Goal: Task Accomplishment & Management: Manage account settings

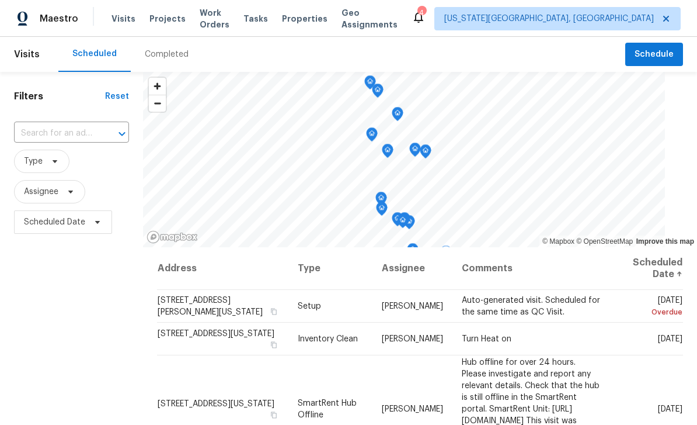
click at [0, 0] on icon at bounding box center [0, 0] width 0 height 0
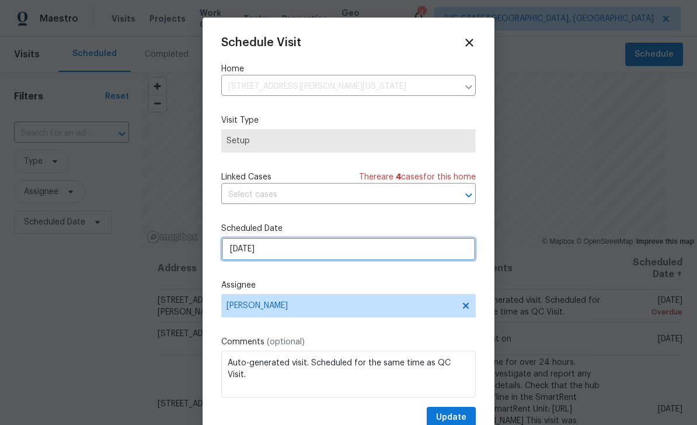
click at [315, 252] on input "[DATE]" at bounding box center [348, 248] width 255 height 23
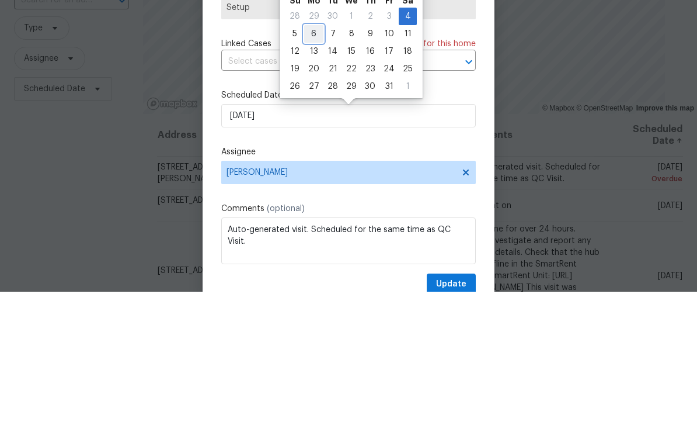
click at [314, 159] on div "6" at bounding box center [313, 167] width 19 height 16
type input "[DATE]"
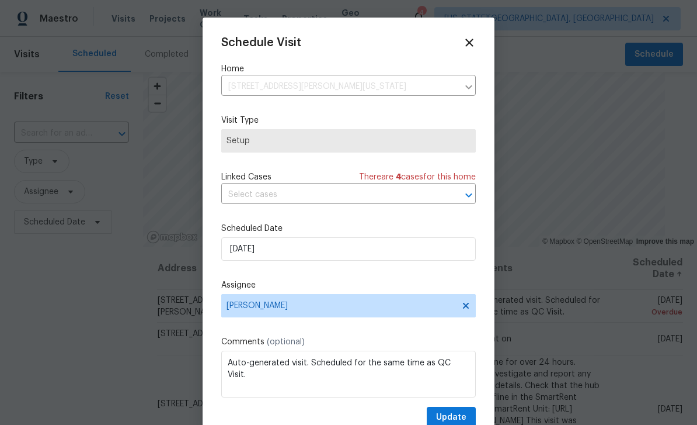
click at [463, 406] on div "Schedule Visit Home [STREET_ADDRESS][PERSON_NAME][US_STATE] ​ Visit Type Setup …" at bounding box center [348, 232] width 255 height 392
click at [466, 411] on button "Update" at bounding box center [451, 417] width 49 height 22
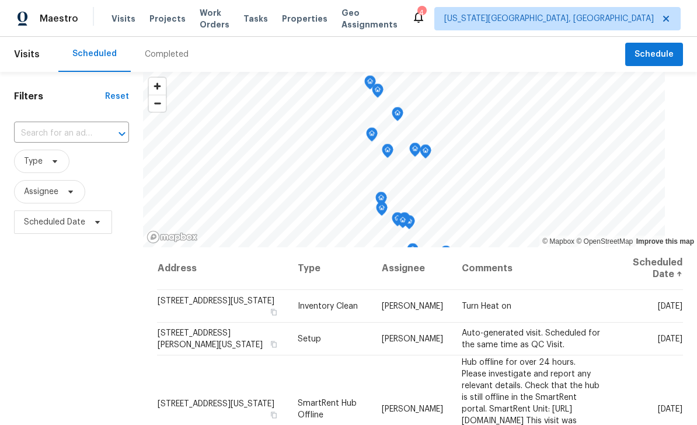
scroll to position [0, 0]
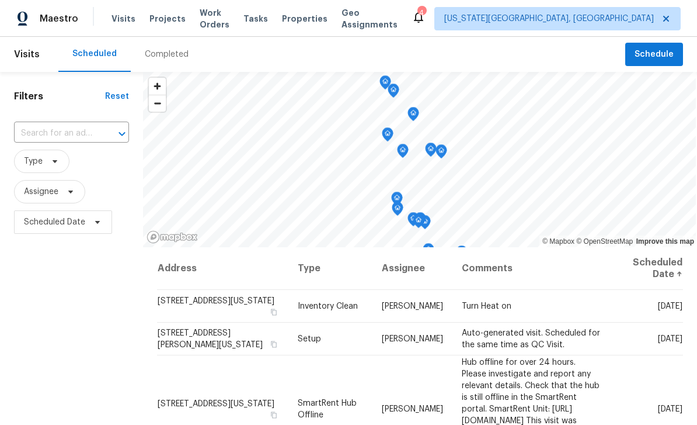
click at [268, 18] on span "Tasks" at bounding box center [256, 19] width 25 height 8
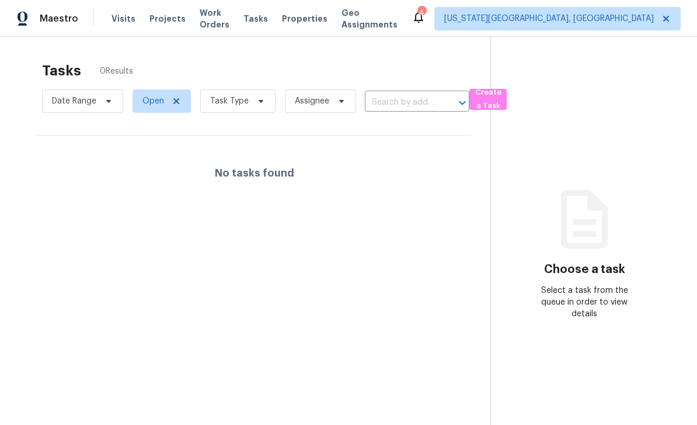
click at [314, 19] on span "Properties" at bounding box center [305, 19] width 46 height 12
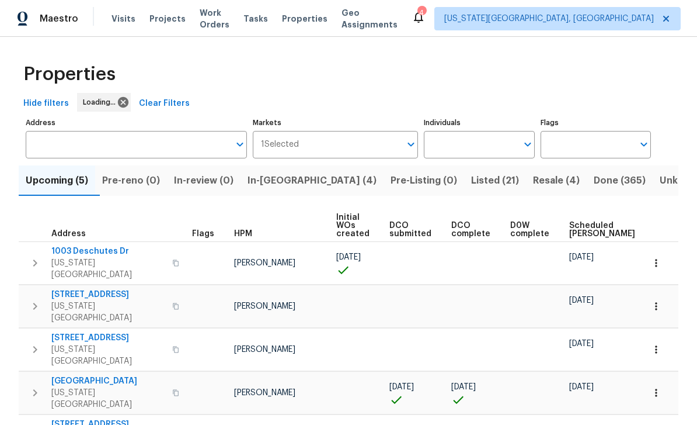
click at [214, 23] on span "Work Orders" at bounding box center [215, 18] width 30 height 23
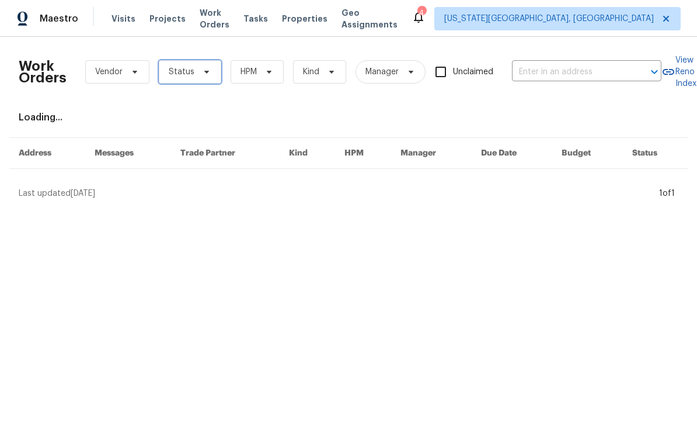
click at [218, 72] on span "Status" at bounding box center [190, 71] width 62 height 23
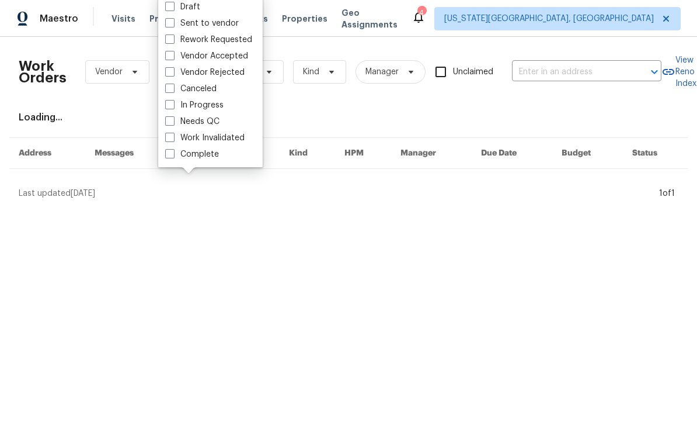
click at [170, 126] on label "Needs QC" at bounding box center [192, 122] width 54 height 12
click at [170, 123] on input "Needs QC" at bounding box center [169, 120] width 8 height 8
checkbox input "true"
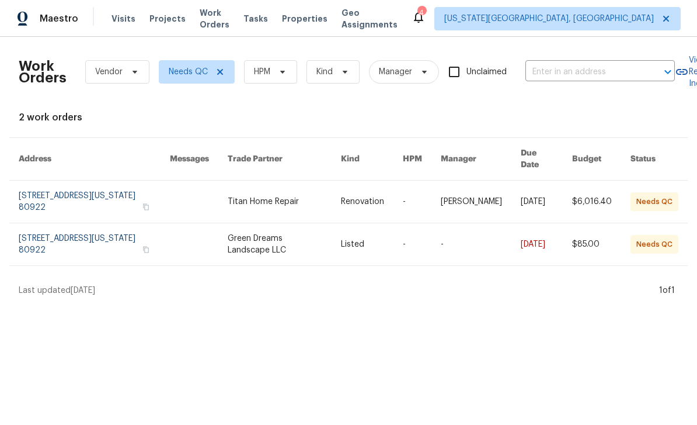
click at [295, 238] on link at bounding box center [284, 244] width 113 height 42
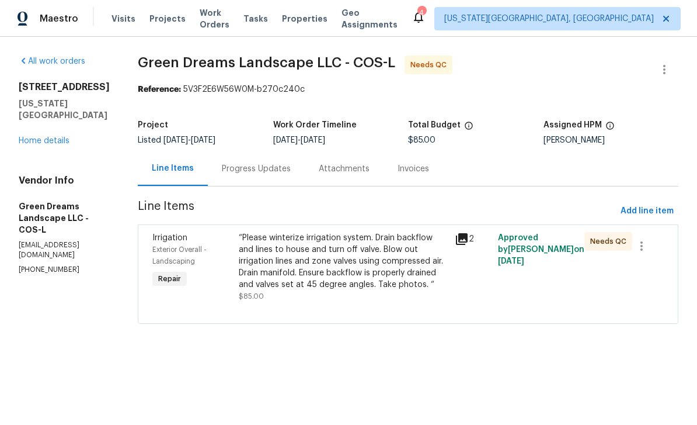
click at [354, 262] on div "“Please winterize irrigation system. Drain backflow and lines to house and turn…" at bounding box center [343, 261] width 209 height 58
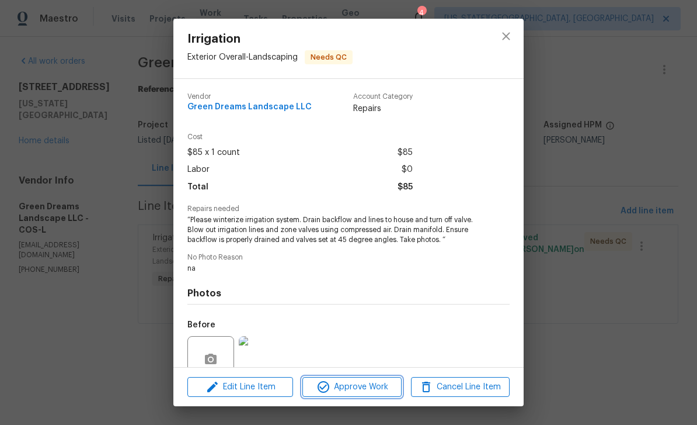
click at [374, 388] on span "Approve Work" at bounding box center [352, 387] width 92 height 15
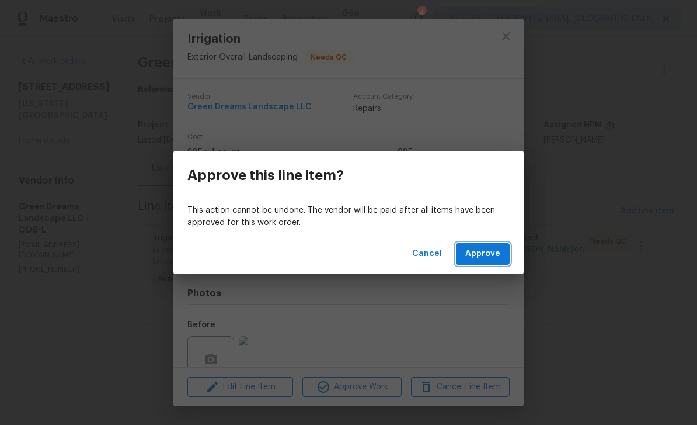
click at [487, 253] on span "Approve" at bounding box center [482, 253] width 35 height 15
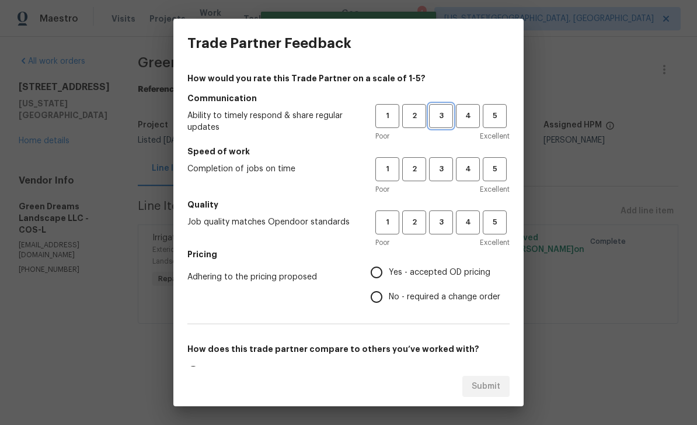
click at [440, 125] on button "3" at bounding box center [441, 116] width 24 height 24
click at [450, 173] on span "3" at bounding box center [441, 168] width 22 height 13
click at [441, 228] on span "3" at bounding box center [441, 221] width 22 height 13
click at [375, 274] on input "Yes - accepted OD pricing" at bounding box center [376, 272] width 25 height 25
radio input "true"
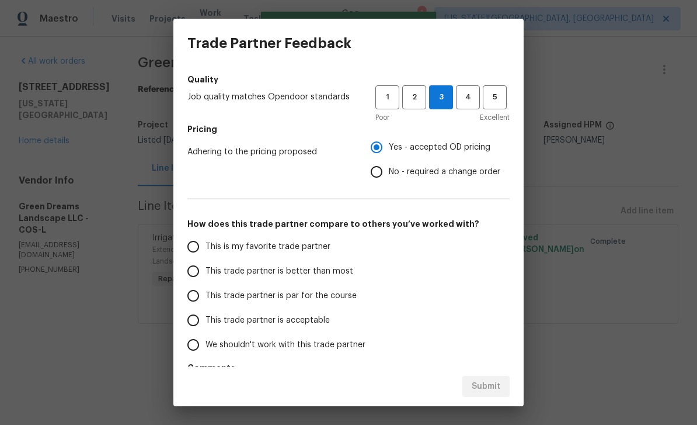
scroll to position [126, 0]
click at [206, 288] on span "This trade partner is par for the course" at bounding box center [281, 294] width 151 height 12
click at [206, 288] on input "This trade partner is par for the course" at bounding box center [193, 294] width 25 height 25
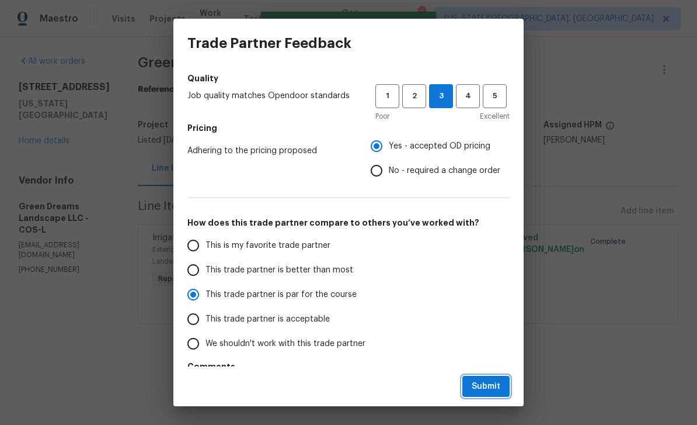
click at [496, 384] on span "Submit" at bounding box center [486, 386] width 29 height 15
radio input "true"
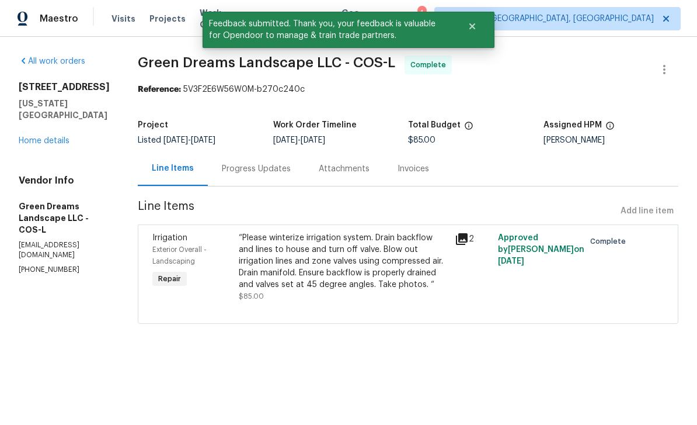
click at [200, 21] on span "Work Orders" at bounding box center [215, 18] width 30 height 23
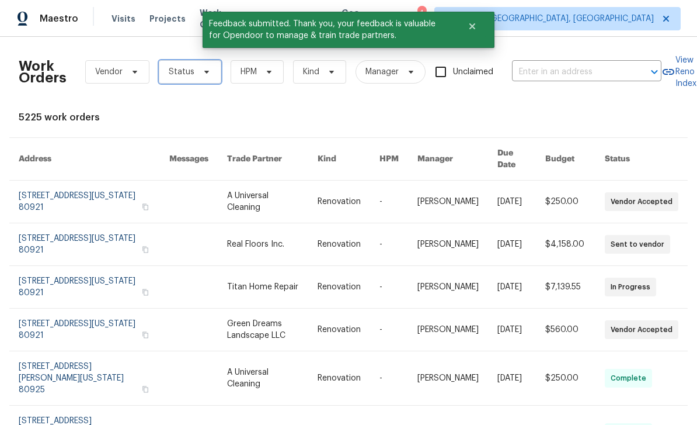
click at [206, 78] on span "Status" at bounding box center [190, 71] width 62 height 23
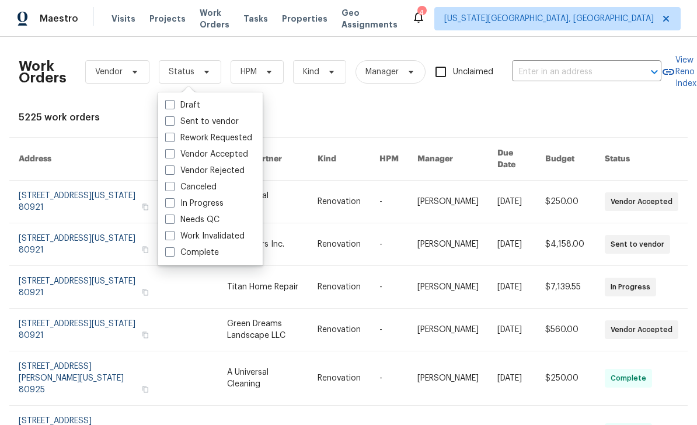
click at [170, 219] on span at bounding box center [169, 218] width 9 height 9
click at [170, 219] on input "Needs QC" at bounding box center [169, 218] width 8 height 8
checkbox input "true"
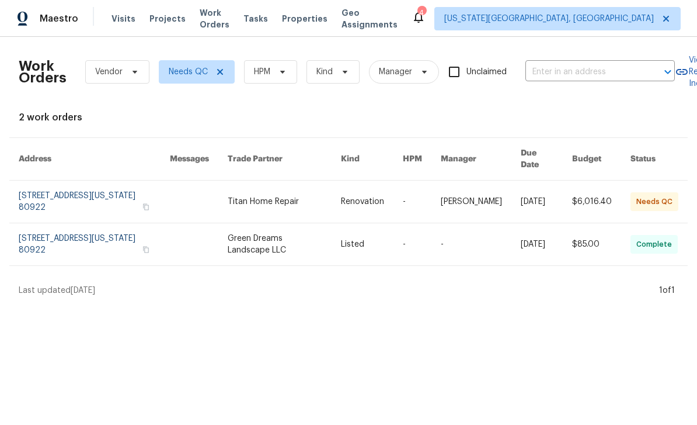
click at [319, 192] on link at bounding box center [284, 201] width 113 height 42
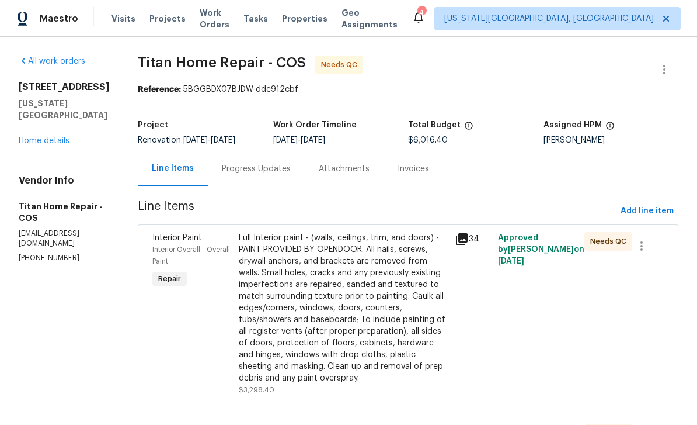
click at [55, 145] on link "Home details" at bounding box center [44, 141] width 51 height 8
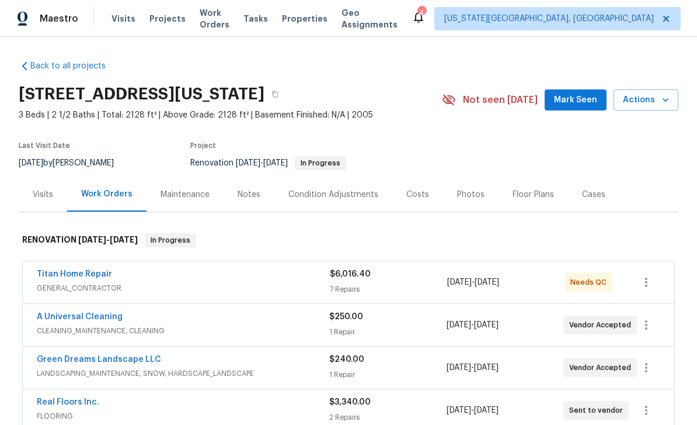
click at [667, 111] on button "Actions" at bounding box center [646, 100] width 65 height 22
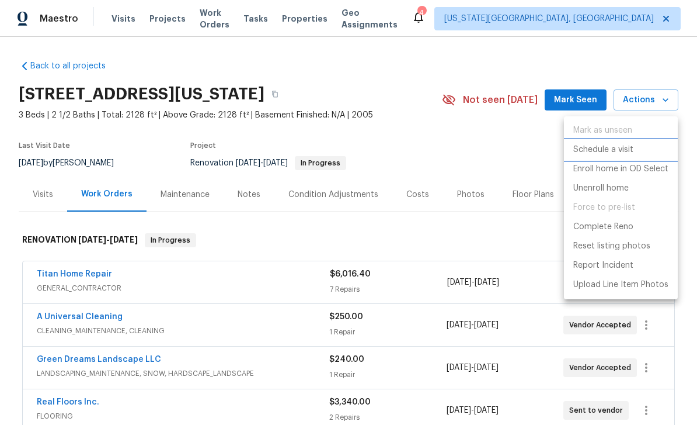
click at [595, 148] on p "Schedule a visit" at bounding box center [603, 150] width 60 height 12
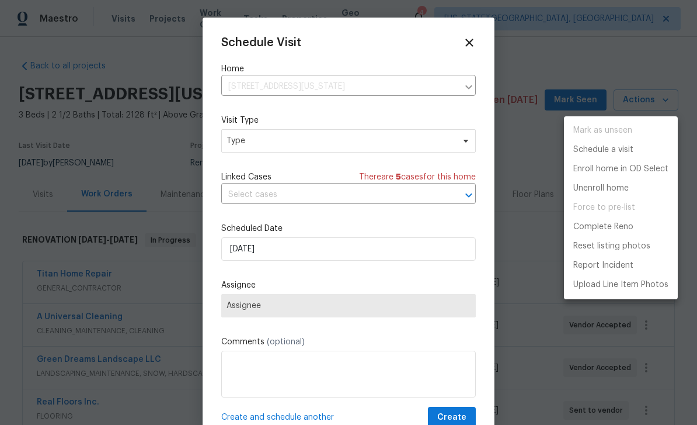
click at [298, 144] on div at bounding box center [348, 212] width 697 height 425
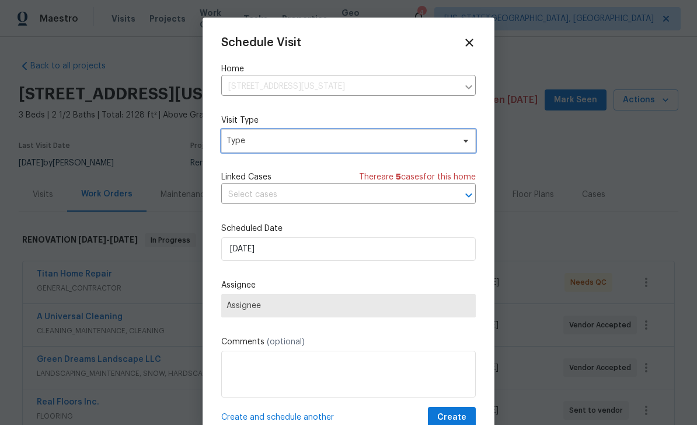
click at [416, 147] on span "Type" at bounding box center [340, 141] width 227 height 12
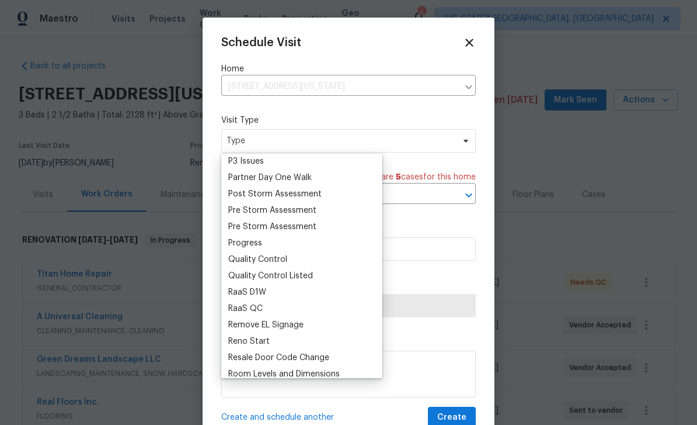
scroll to position [704, 0]
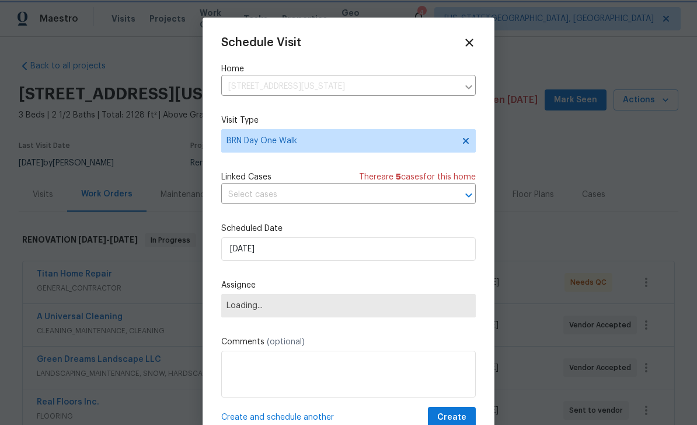
scroll to position [0, 0]
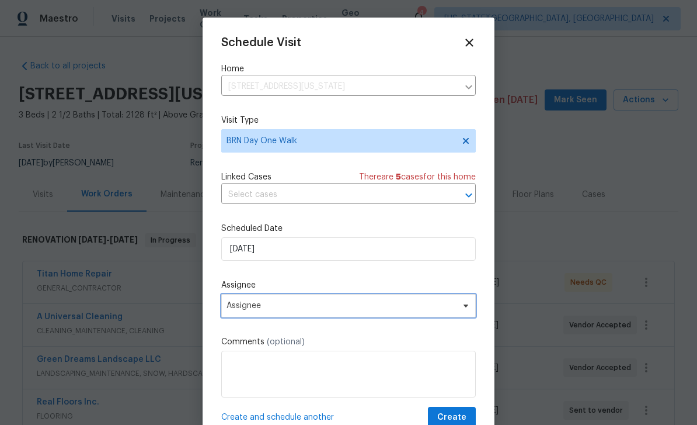
click at [293, 310] on span "Assignee" at bounding box center [341, 305] width 229 height 9
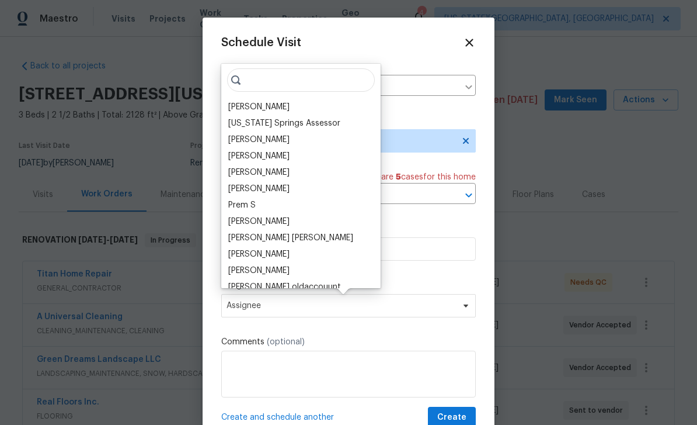
click at [258, 112] on div "[PERSON_NAME]" at bounding box center [258, 107] width 61 height 12
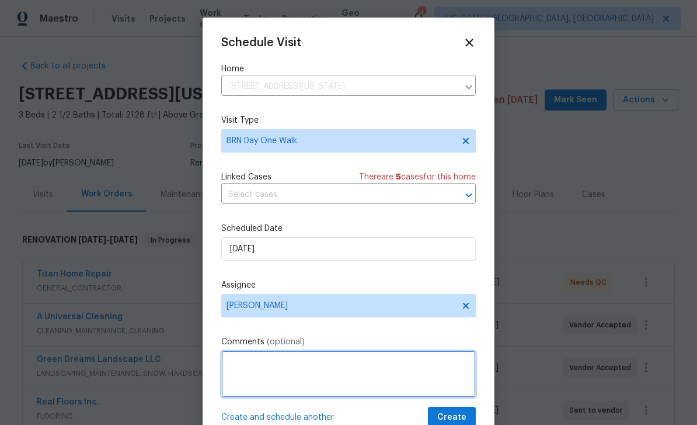
click at [353, 365] on textarea at bounding box center [348, 373] width 255 height 47
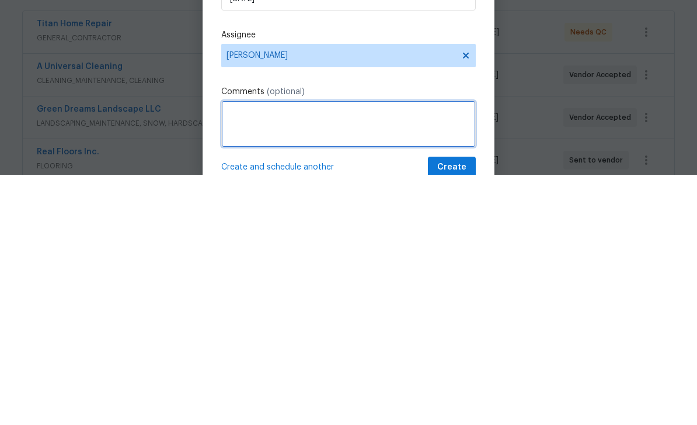
type textarea "W"
type textarea "Qc GC"
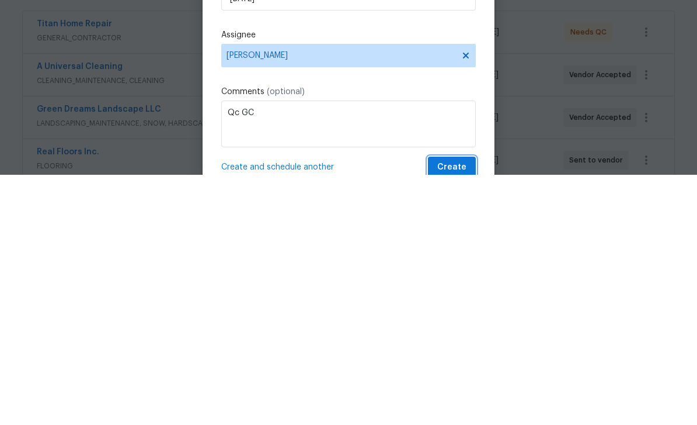
click at [462, 410] on span "Create" at bounding box center [451, 417] width 29 height 15
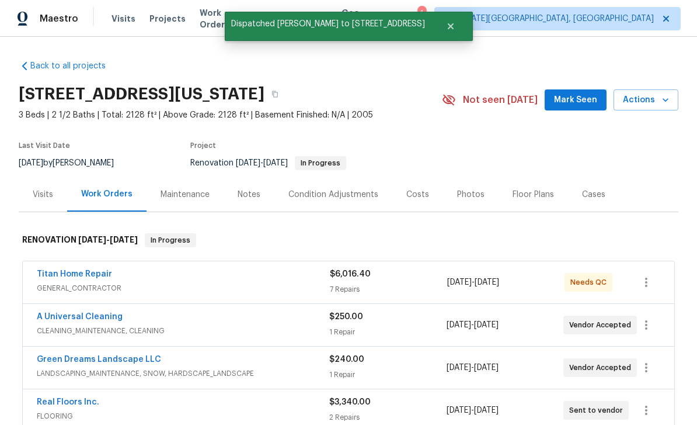
click at [245, 189] on div "Notes" at bounding box center [249, 195] width 23 height 12
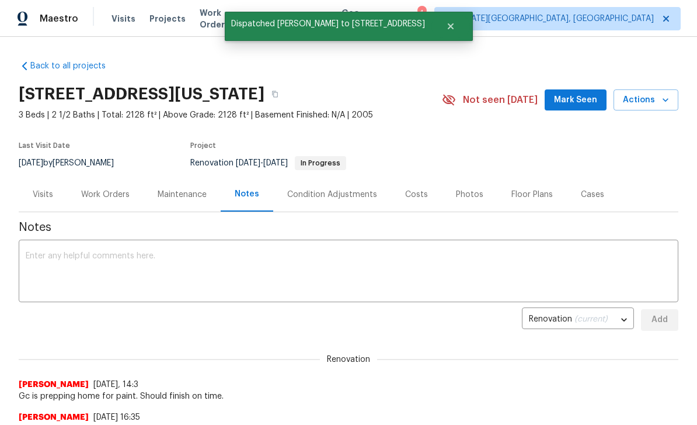
click at [592, 107] on span "Mark Seen" at bounding box center [575, 100] width 43 height 15
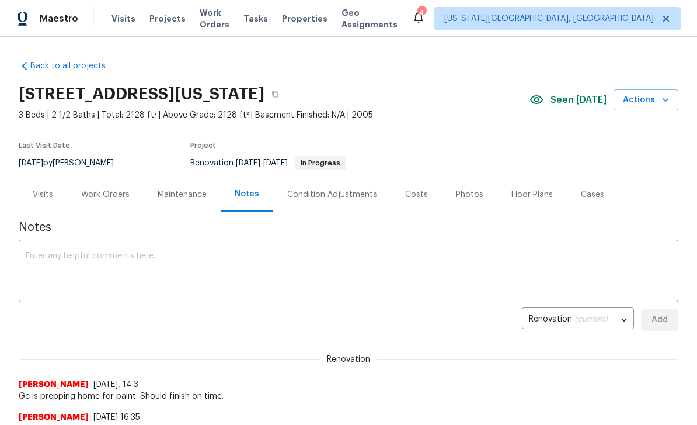
click at [267, 22] on span "Tasks" at bounding box center [256, 19] width 25 height 8
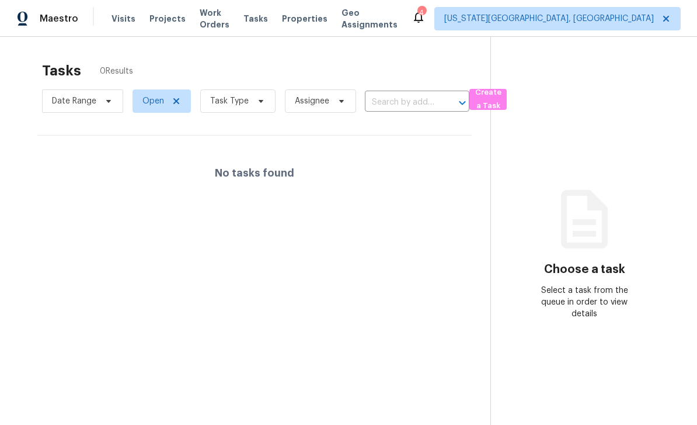
click at [315, 24] on span "Properties" at bounding box center [305, 19] width 46 height 12
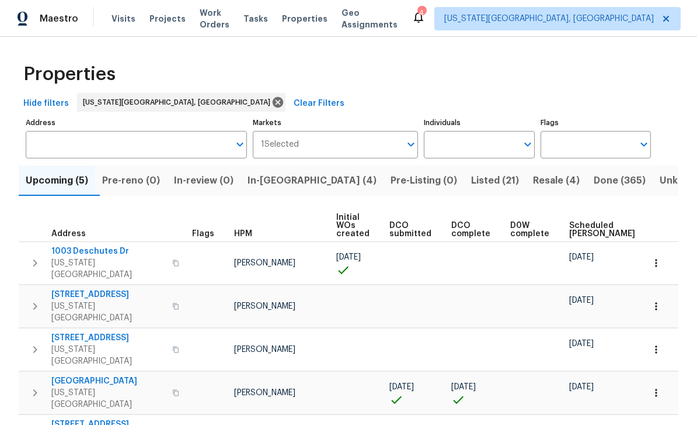
click at [284, 179] on span "In-[GEOGRAPHIC_DATA] (4)" at bounding box center [312, 180] width 129 height 16
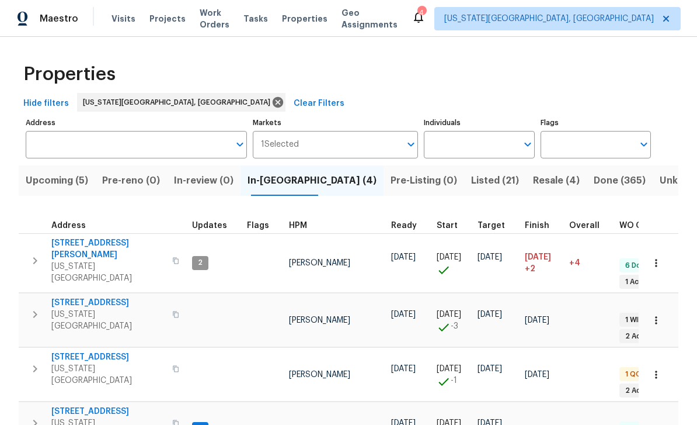
scroll to position [9, 0]
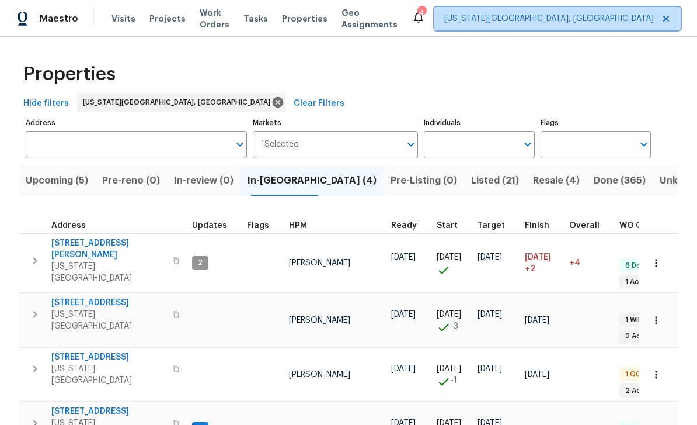
click at [540, 20] on span "[US_STATE][GEOGRAPHIC_DATA], [GEOGRAPHIC_DATA]" at bounding box center [549, 19] width 210 height 12
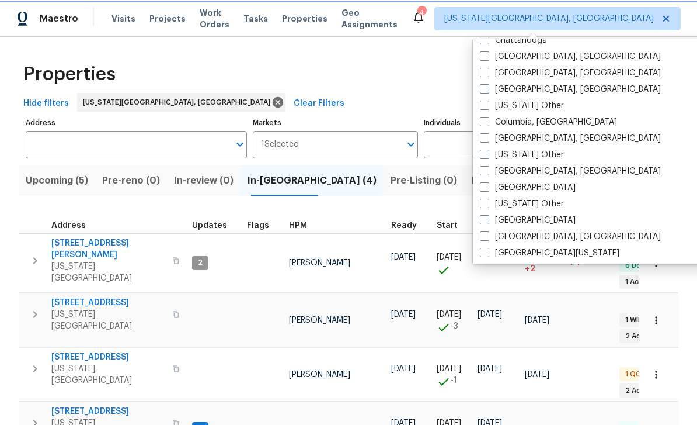
scroll to position [292, 0]
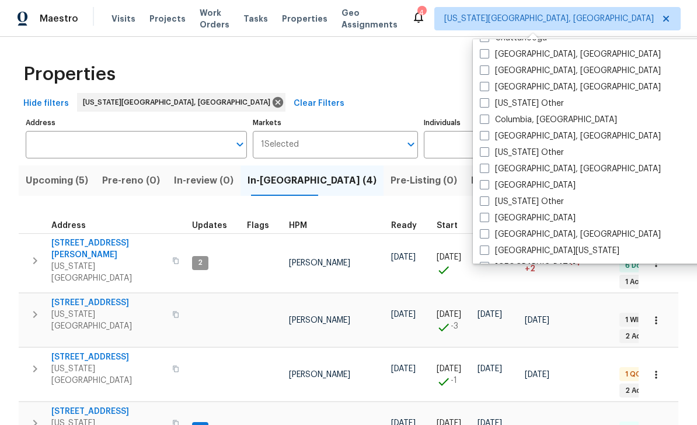
click at [487, 218] on span at bounding box center [484, 217] width 9 height 9
click at [487, 218] on input "[GEOGRAPHIC_DATA]" at bounding box center [484, 216] width 8 height 8
checkbox input "true"
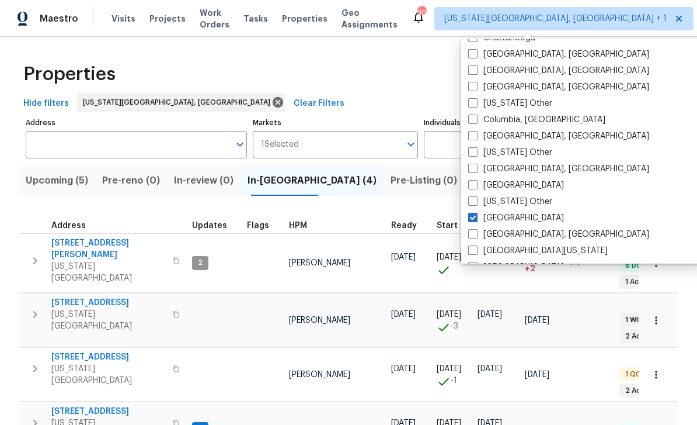
click at [268, 20] on span "Tasks" at bounding box center [256, 19] width 25 height 8
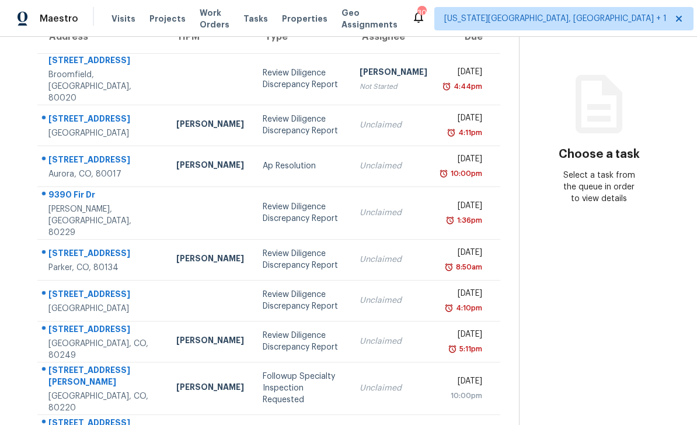
scroll to position [116, 0]
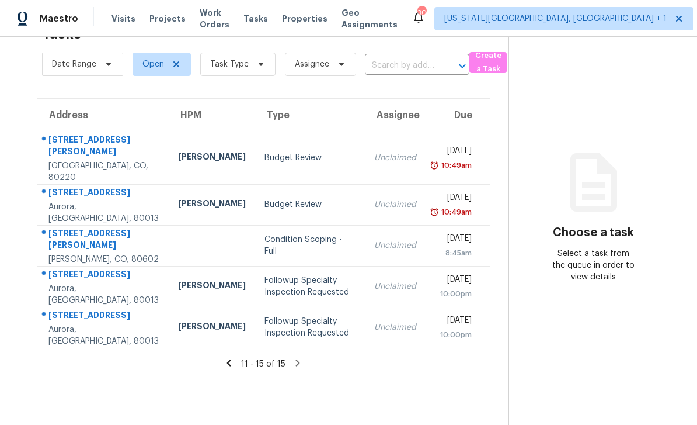
click at [227, 357] on icon at bounding box center [229, 362] width 11 height 11
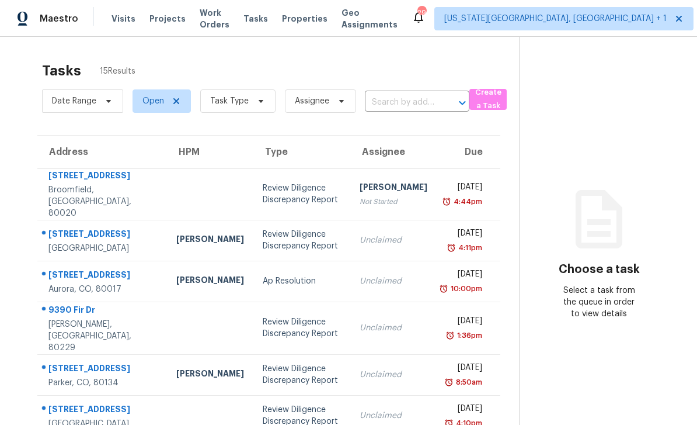
scroll to position [0, 0]
click at [651, 26] on div "29 [US_STATE][GEOGRAPHIC_DATA], [GEOGRAPHIC_DATA] + 1 [PERSON_NAME]" at bounding box center [602, 18] width 381 height 23
click at [54, 15] on span "Maestro" at bounding box center [59, 19] width 39 height 12
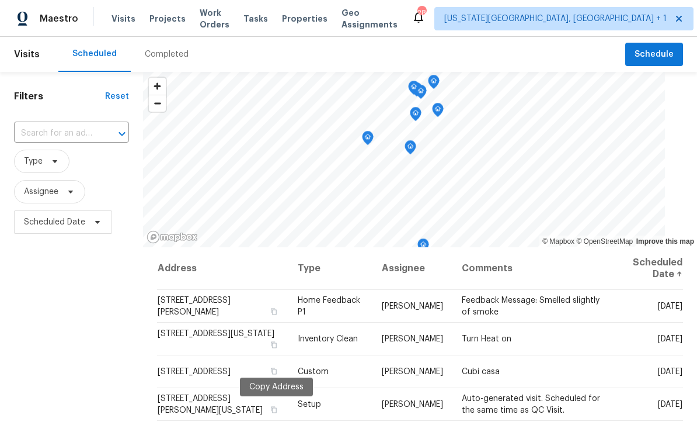
click at [172, 18] on span "Projects" at bounding box center [167, 19] width 36 height 12
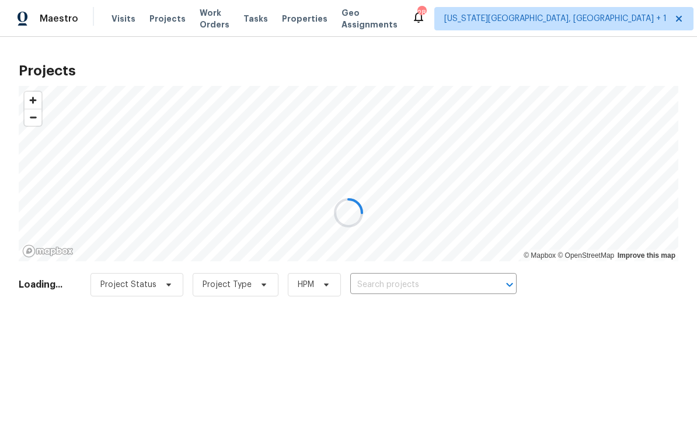
click at [439, 288] on div at bounding box center [348, 212] width 697 height 425
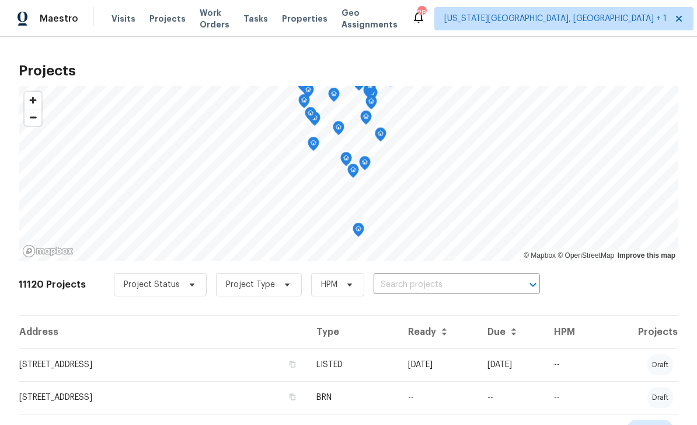
click at [448, 290] on input "text" at bounding box center [441, 285] width 134 height 18
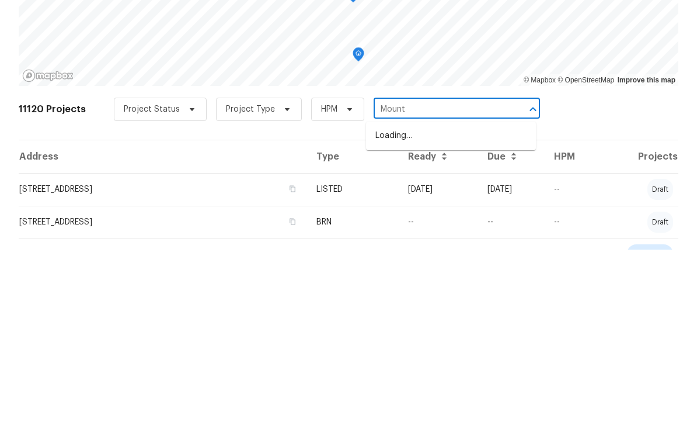
type input "Mount"
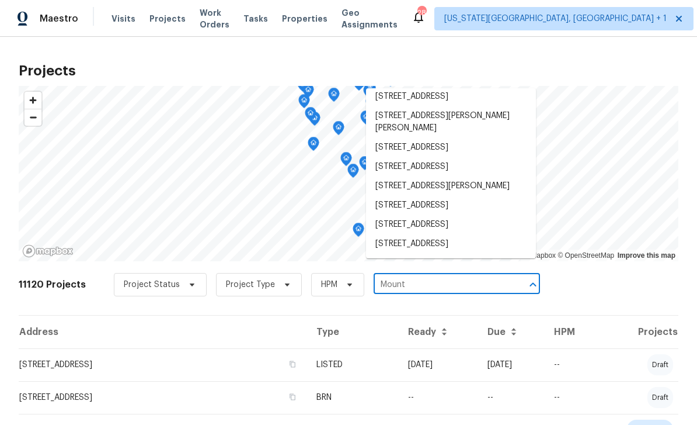
scroll to position [885, 0]
click at [432, 196] on li "307 Mount View Ln, Fountain, CO 80817" at bounding box center [451, 205] width 170 height 19
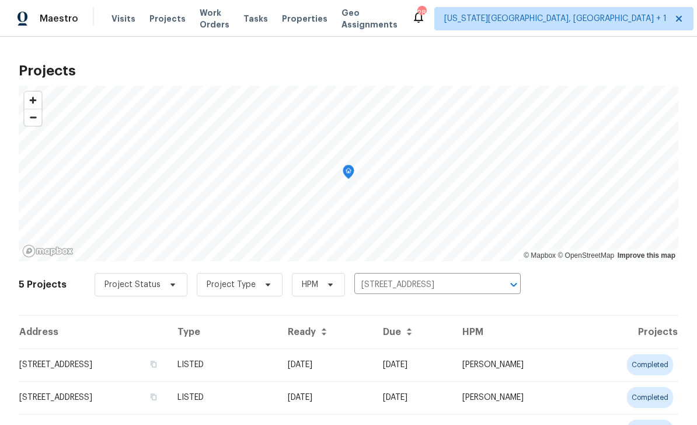
click at [168, 364] on td "307 Mount View Ln, Fountain, CO 80817" at bounding box center [93, 364] width 149 height 33
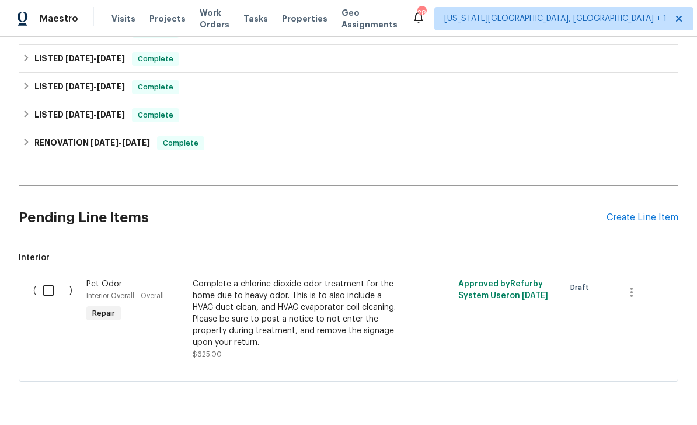
scroll to position [194, 0]
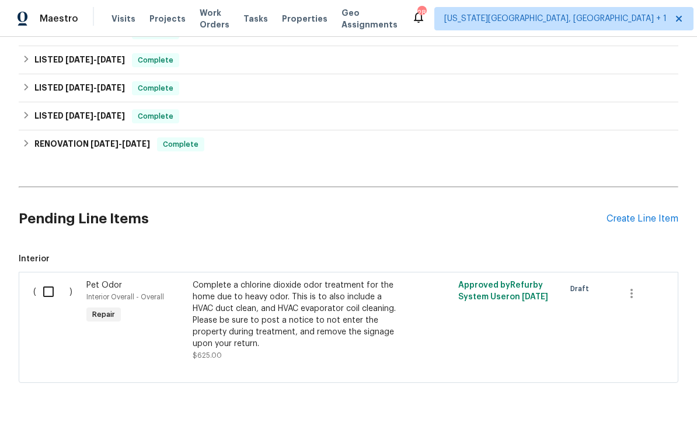
click at [356, 312] on div "Complete a chlorine dioxide odor treatment for the home due to heavy odor. This…" at bounding box center [296, 314] width 206 height 70
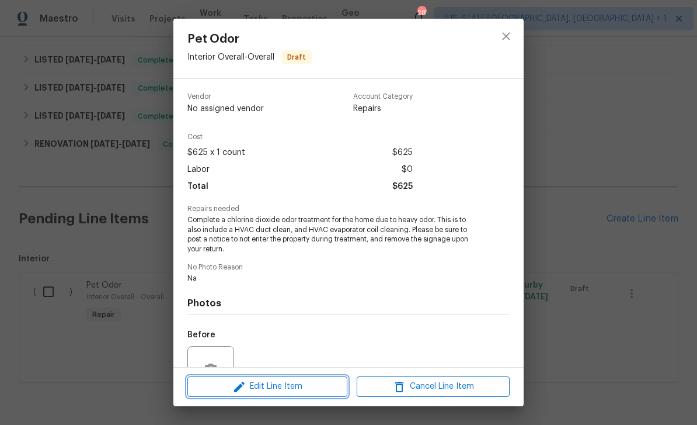
click at [319, 388] on span "Edit Line Item" at bounding box center [267, 386] width 153 height 15
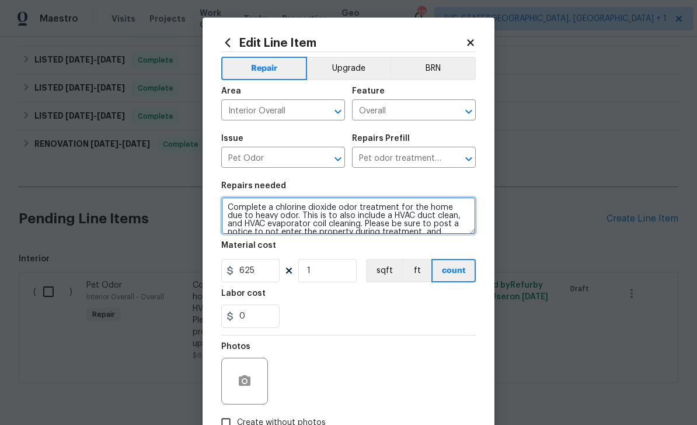
click at [374, 216] on textarea "Complete a chlorine dioxide odor treatment for the home due to heavy odor. This…" at bounding box center [348, 215] width 255 height 37
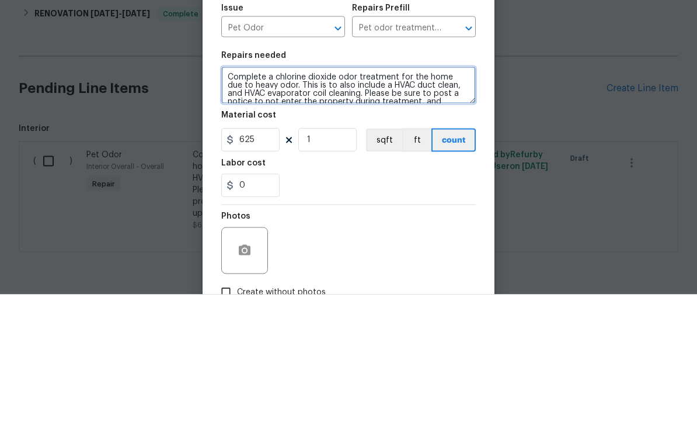
click at [398, 197] on textarea "Complete a chlorine dioxide odor treatment for the home due to heavy odor. This…" at bounding box center [348, 215] width 255 height 37
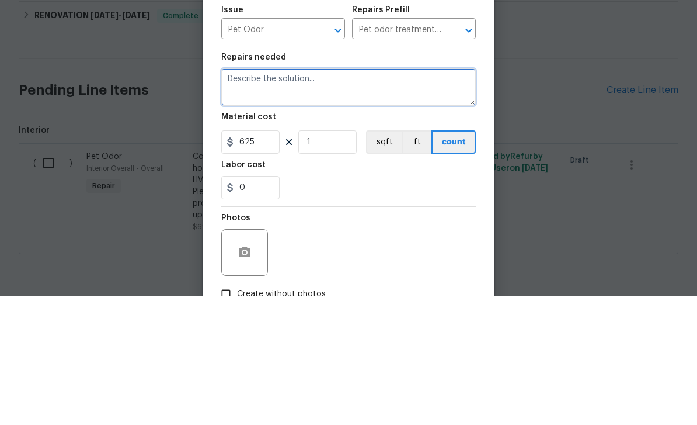
scroll to position [0, 0]
click at [369, 197] on textarea "Complete Oder treatment for cat uriine." at bounding box center [348, 215] width 255 height 37
click at [368, 197] on textarea "Complete Oder treatment for cat uriine." at bounding box center [348, 215] width 255 height 37
click at [378, 197] on textarea "Complete Oder treatment for cat uriine." at bounding box center [348, 215] width 255 height 37
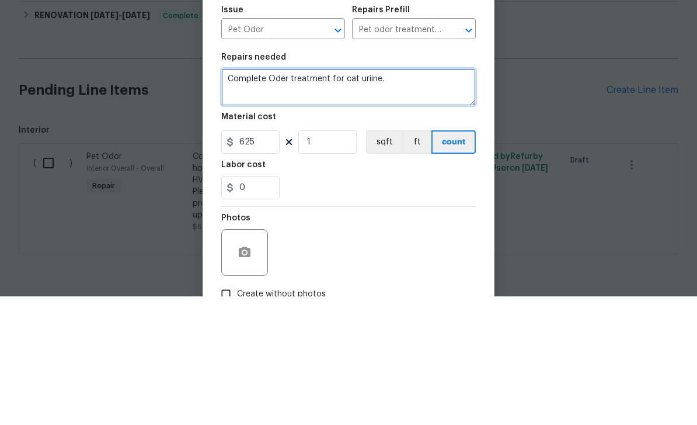
click at [366, 197] on textarea "Complete Oder treatment for cat uriine." at bounding box center [348, 215] width 255 height 37
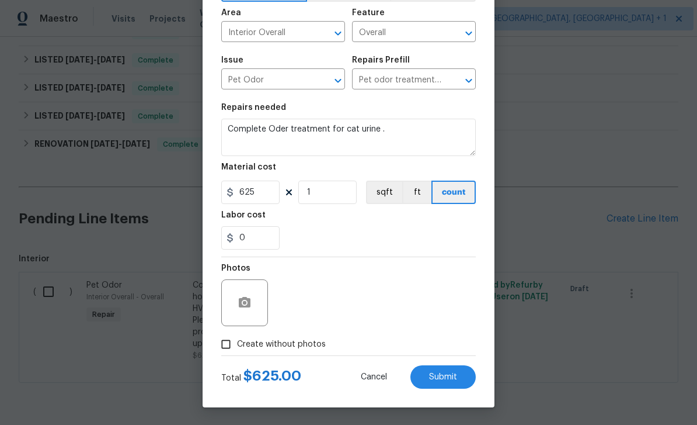
scroll to position [81, 0]
click at [459, 378] on button "Submit" at bounding box center [443, 376] width 65 height 23
type textarea "Complete Oder treatment for cat urine ."
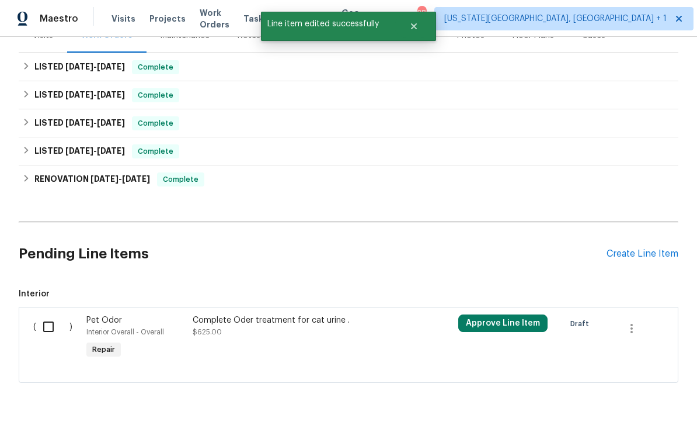
scroll to position [0, 0]
click at [50, 314] on input "checkbox" at bounding box center [52, 326] width 33 height 25
checkbox input "true"
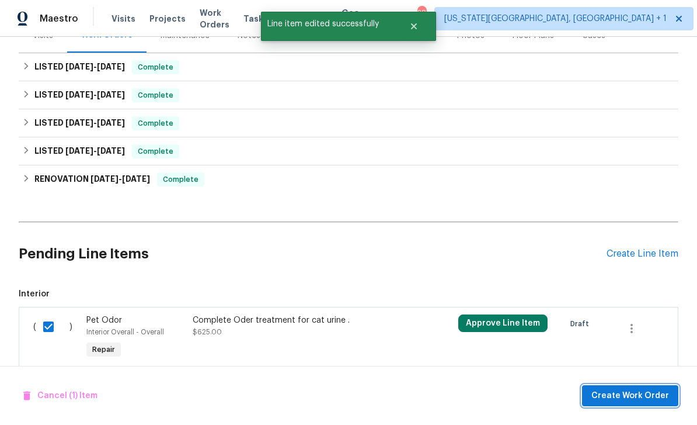
click at [622, 397] on span "Create Work Order" at bounding box center [631, 395] width 78 height 15
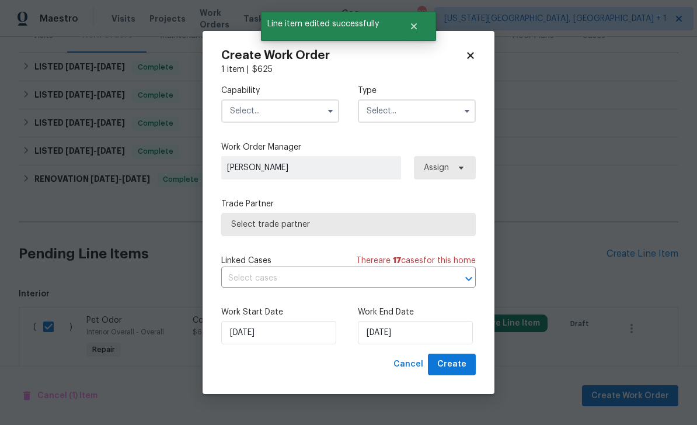
click at [291, 111] on input "text" at bounding box center [280, 110] width 118 height 23
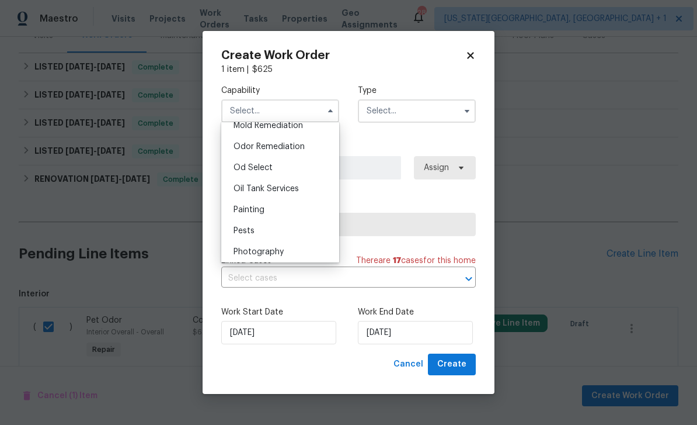
scroll to position [907, 0]
click at [280, 144] on span "Odor Remediation" at bounding box center [269, 146] width 71 height 8
type input "Odor Remediation"
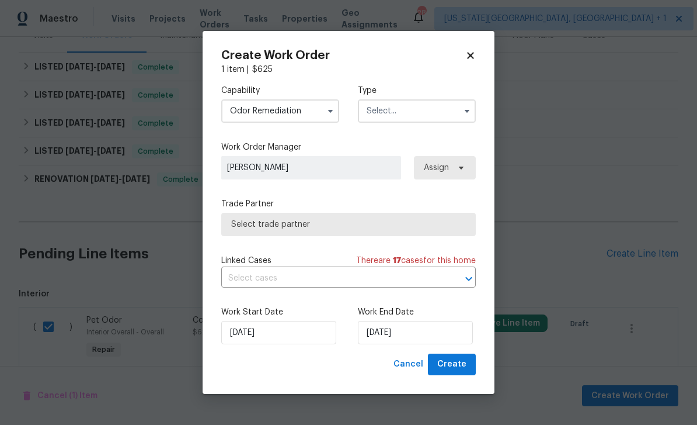
click at [433, 119] on input "text" at bounding box center [417, 110] width 118 height 23
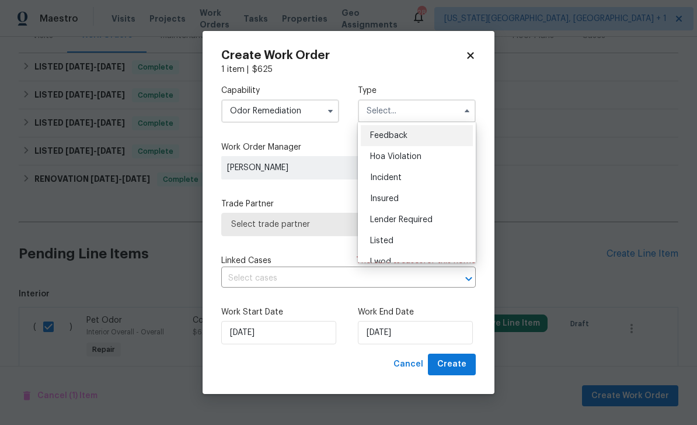
click at [389, 242] on span "Listed" at bounding box center [381, 241] width 23 height 8
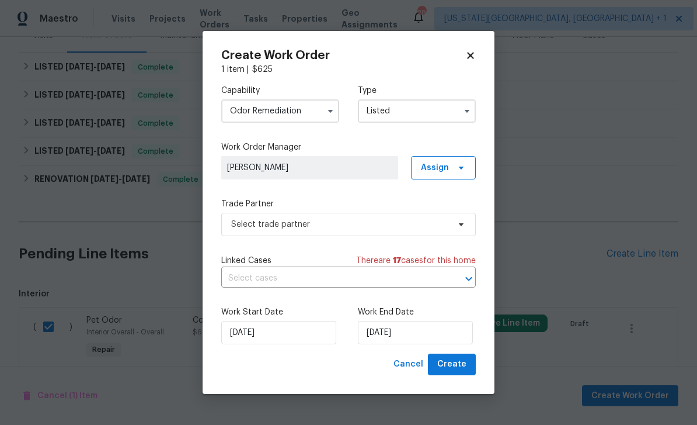
type input "Listed"
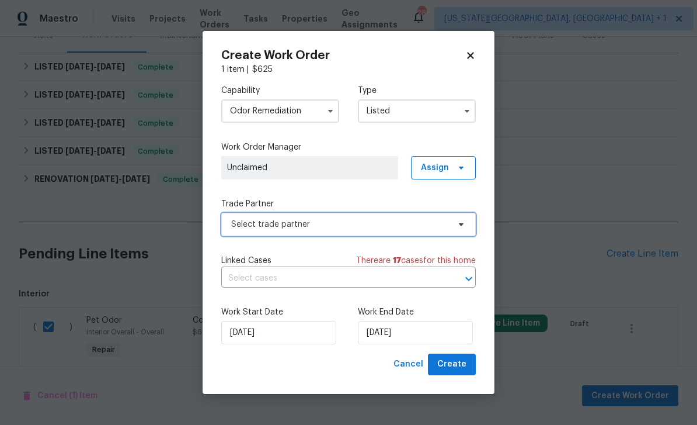
click at [369, 231] on span "Select trade partner" at bounding box center [348, 224] width 255 height 23
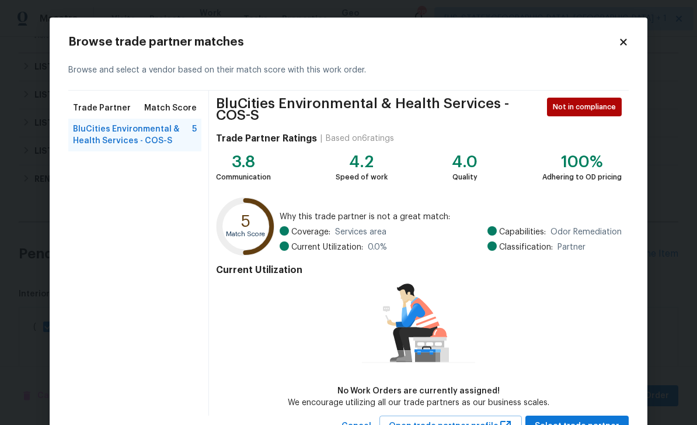
click at [669, 269] on body "Maestro Visits Projects Work Orders Tasks Properties Geo Assignments 28 Colorad…" at bounding box center [348, 212] width 697 height 425
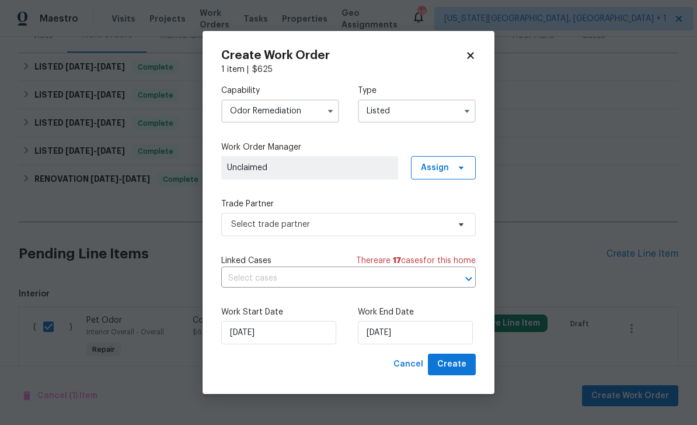
click at [467, 52] on icon at bounding box center [470, 55] width 11 height 11
checkbox input "false"
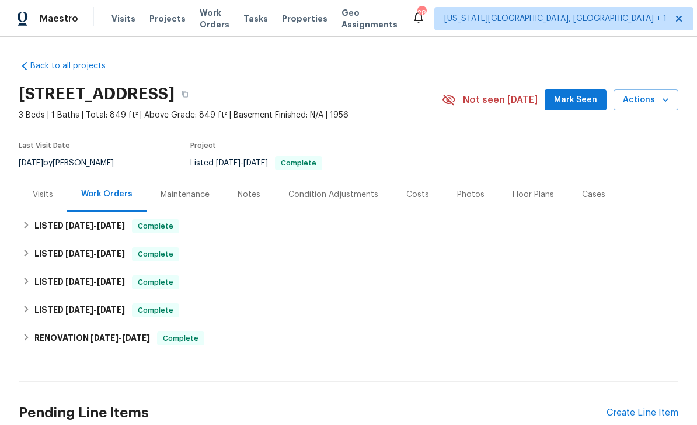
scroll to position [0, 0]
click at [252, 189] on div "Notes" at bounding box center [249, 195] width 23 height 12
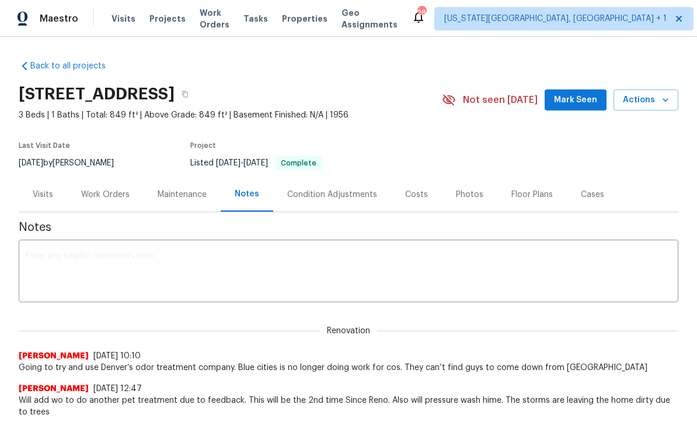
click at [259, 273] on textarea at bounding box center [349, 272] width 646 height 41
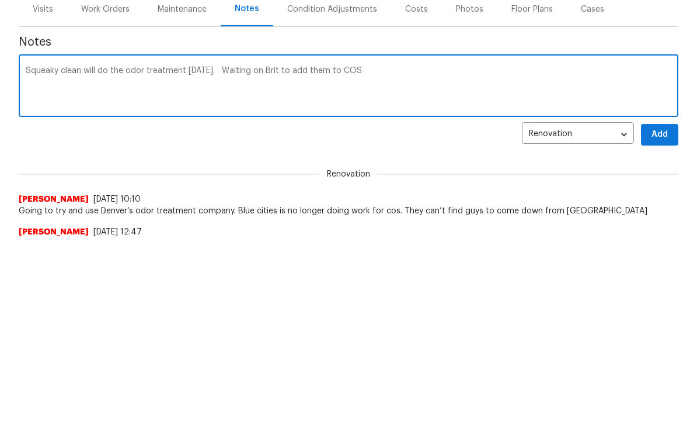
type textarea "Squeaky clean will do the odor treatment tomorrow. Waiting on Brit to add them …"
click at [663, 312] on span "Add" at bounding box center [660, 319] width 19 height 15
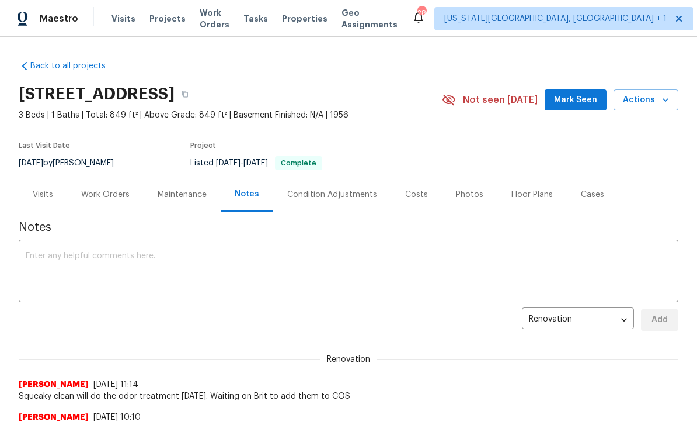
click at [578, 109] on button "Mark Seen" at bounding box center [576, 100] width 62 height 22
click at [582, 103] on span "Seen [DATE]" at bounding box center [579, 100] width 56 height 12
click at [660, 105] on icon "button" at bounding box center [666, 100] width 12 height 12
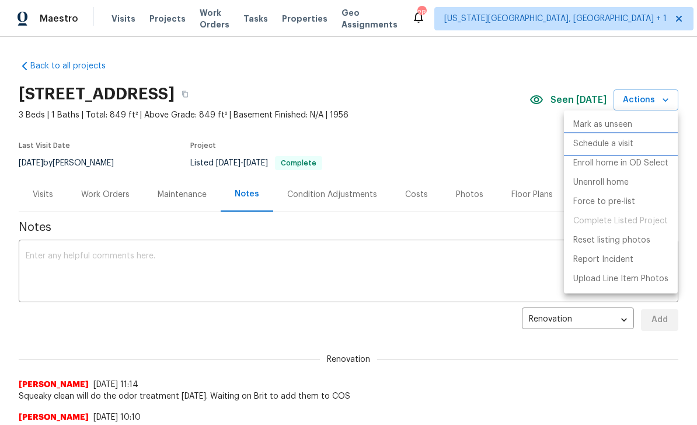
click at [603, 141] on p "Schedule a visit" at bounding box center [603, 144] width 60 height 12
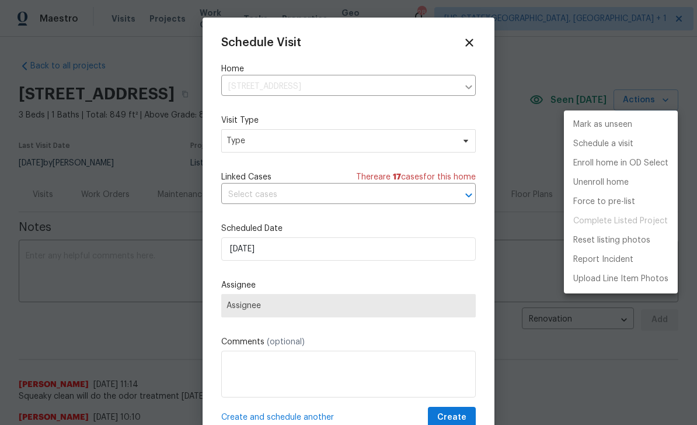
click at [325, 146] on div at bounding box center [348, 212] width 697 height 425
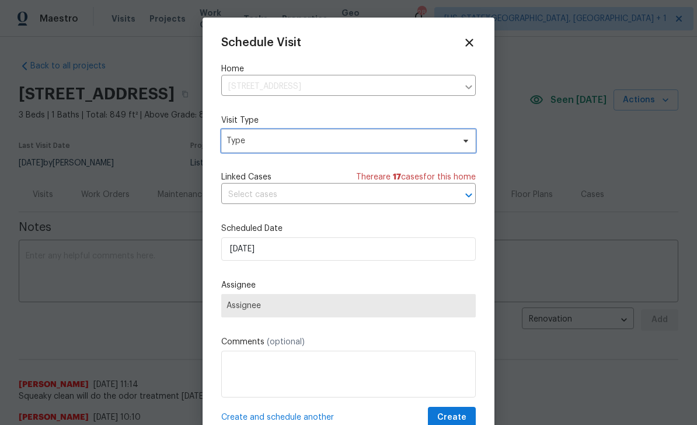
click at [448, 149] on span "Type" at bounding box center [348, 140] width 255 height 23
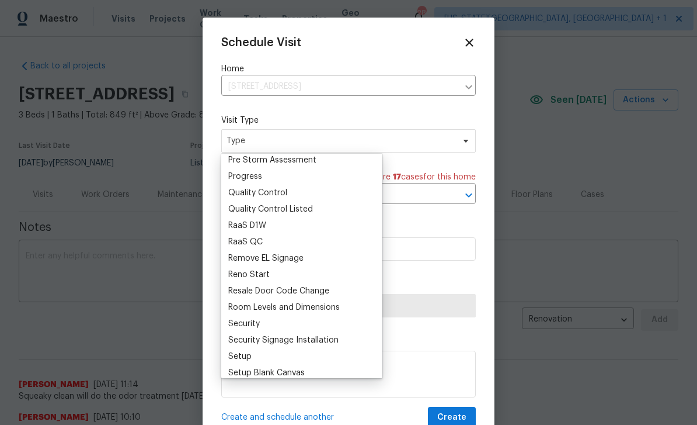
scroll to position [766, 0]
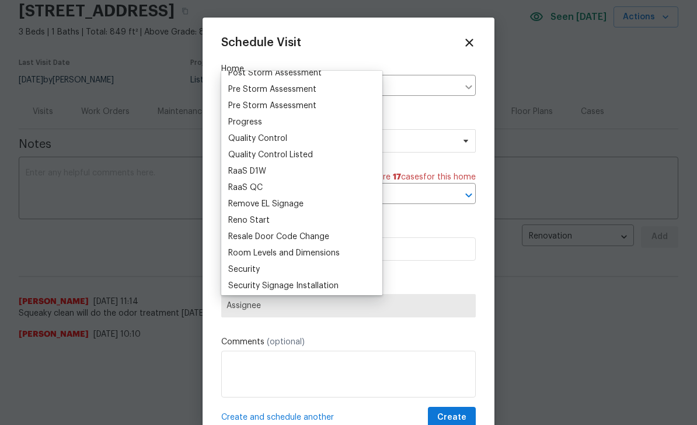
scroll to position [742, 0]
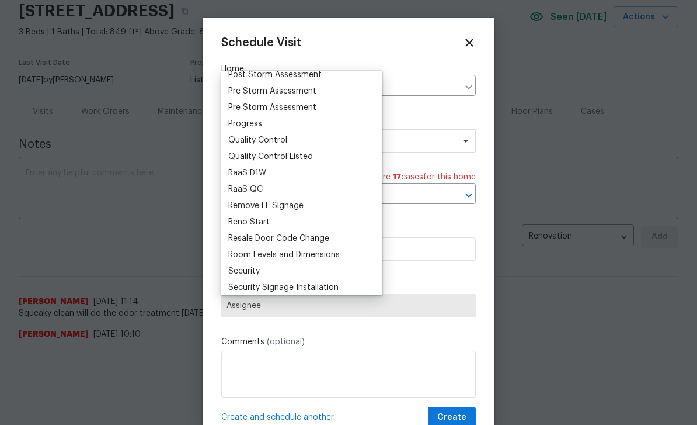
click at [255, 126] on div "Progress" at bounding box center [245, 124] width 34 height 12
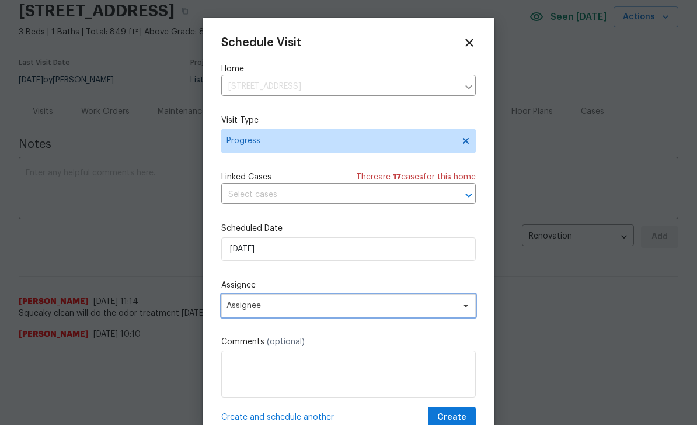
click at [321, 310] on span "Assignee" at bounding box center [341, 305] width 229 height 9
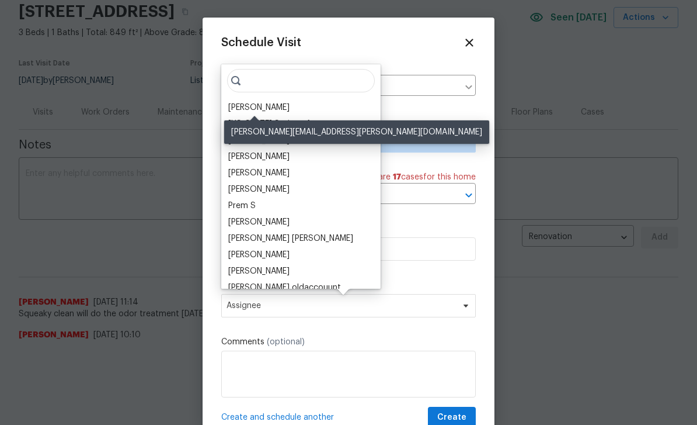
click at [267, 110] on div "[PERSON_NAME]" at bounding box center [258, 108] width 61 height 12
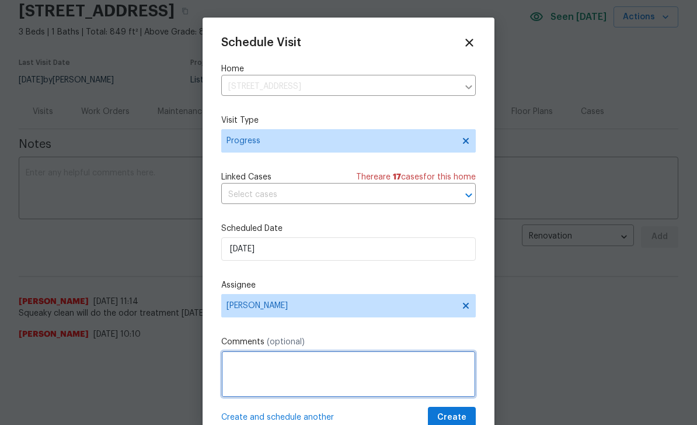
click at [361, 374] on textarea at bounding box center [348, 373] width 255 height 47
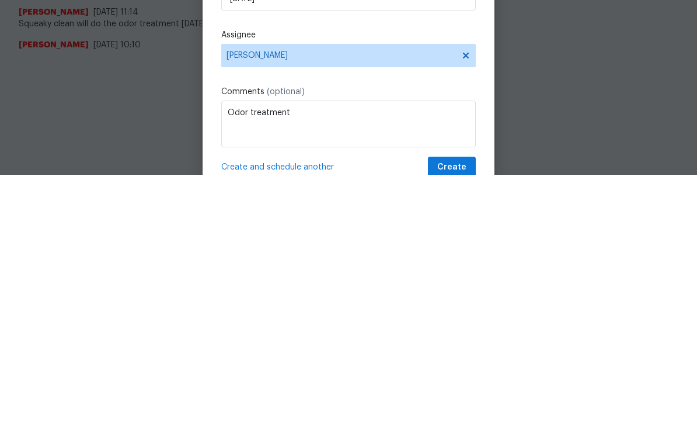
scroll to position [373, 0]
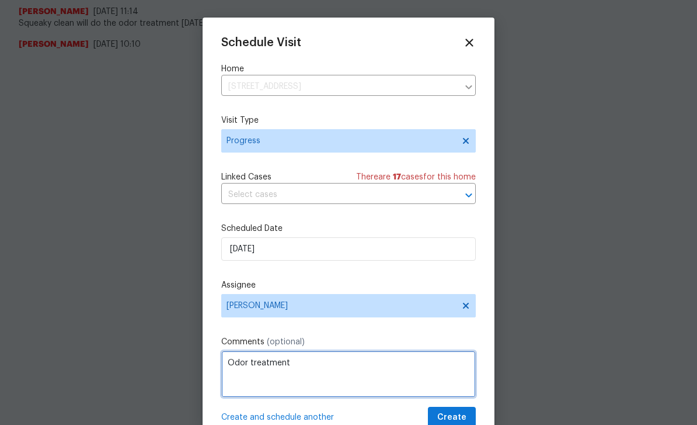
type textarea "Odor treatment"
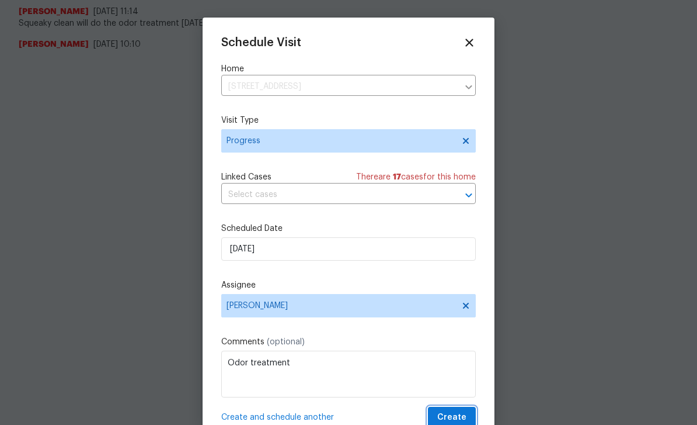
click at [465, 413] on span "Create" at bounding box center [451, 417] width 29 height 15
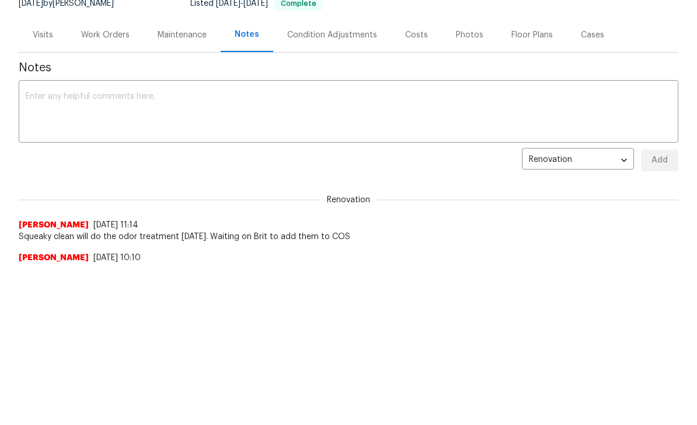
scroll to position [0, 0]
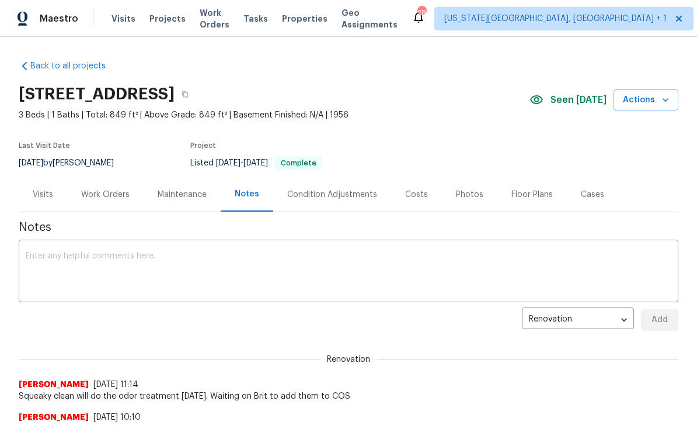
click at [423, 195] on div "Costs" at bounding box center [416, 195] width 23 height 12
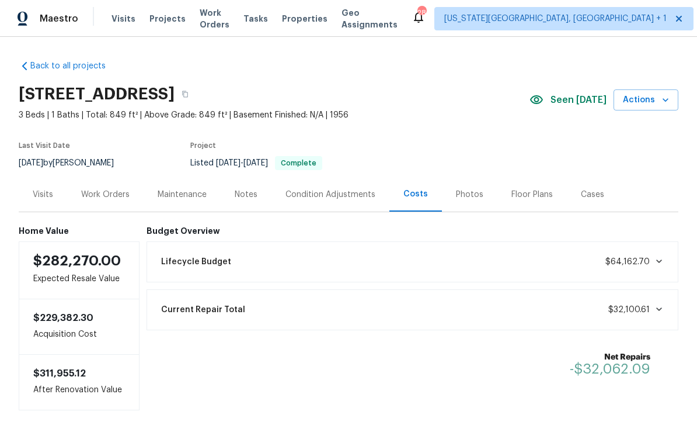
click at [268, 16] on span "Tasks" at bounding box center [256, 19] width 25 height 8
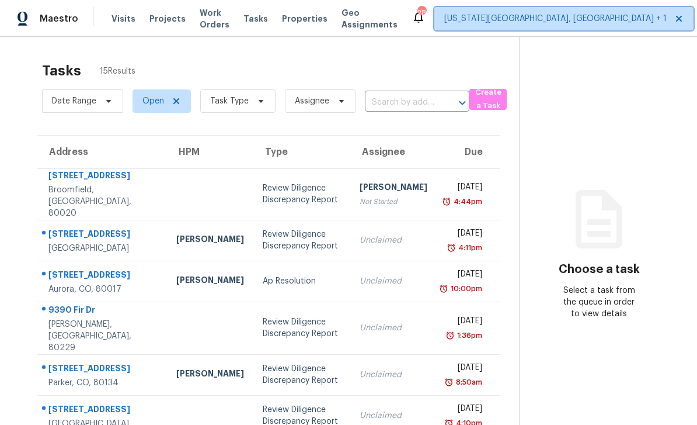
click at [550, 24] on span "[US_STATE][GEOGRAPHIC_DATA], [GEOGRAPHIC_DATA] + 1" at bounding box center [555, 19] width 222 height 12
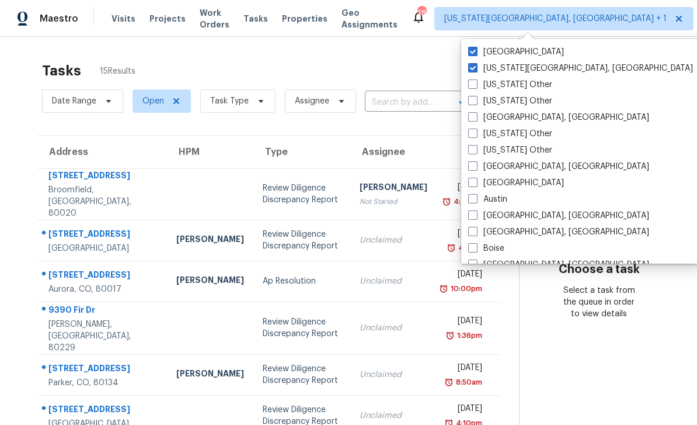
click at [472, 54] on span at bounding box center [472, 51] width 9 height 9
click at [472, 54] on input "[GEOGRAPHIC_DATA]" at bounding box center [472, 50] width 8 height 8
checkbox input "false"
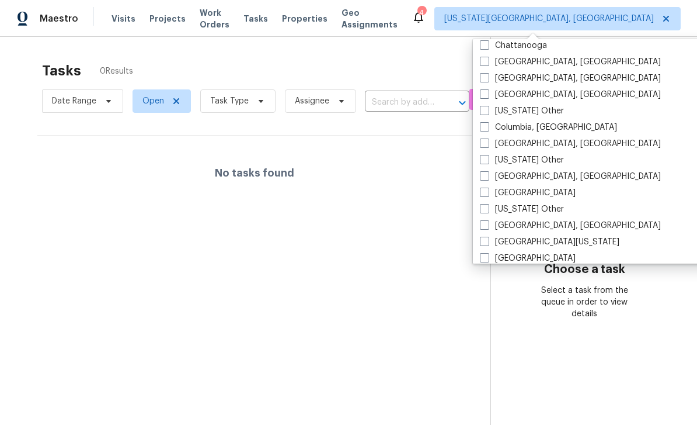
scroll to position [301, 0]
click at [486, 130] on span at bounding box center [484, 125] width 9 height 9
click at [486, 128] on input "Columbia, [GEOGRAPHIC_DATA]" at bounding box center [484, 125] width 8 height 8
checkbox input "true"
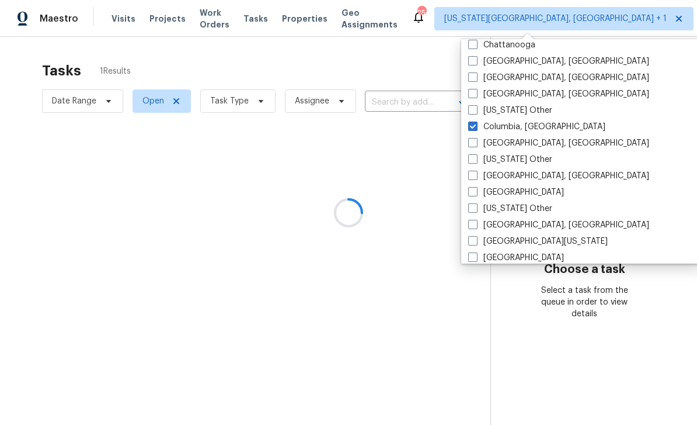
click at [479, 114] on label "[US_STATE] Other" at bounding box center [510, 111] width 84 height 12
click at [476, 112] on input "[US_STATE] Other" at bounding box center [472, 109] width 8 height 8
checkbox input "true"
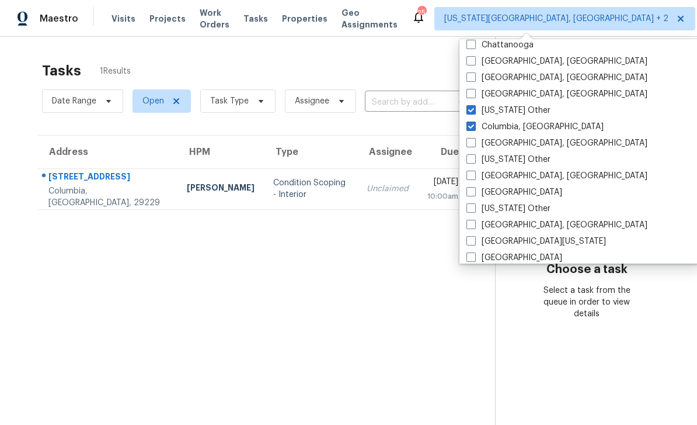
click at [480, 127] on label "Columbia, [GEOGRAPHIC_DATA]" at bounding box center [535, 127] width 137 height 12
click at [474, 127] on input "Columbia, [GEOGRAPHIC_DATA]" at bounding box center [471, 125] width 8 height 8
checkbox input "false"
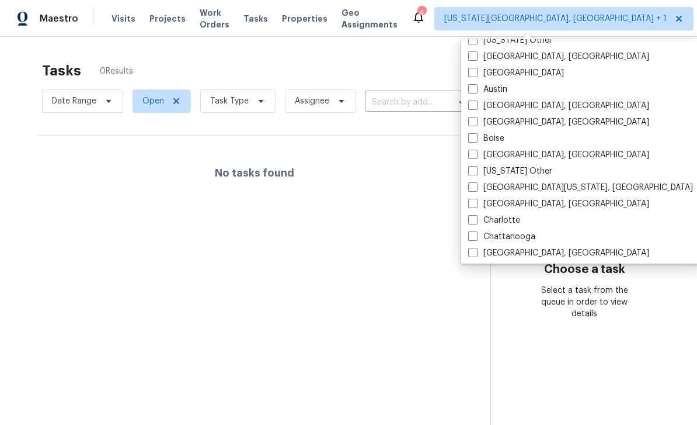
scroll to position [311, 0]
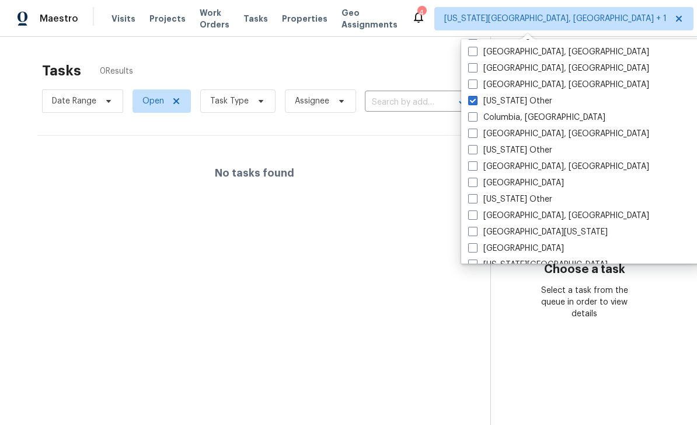
click at [313, 21] on span "Properties" at bounding box center [305, 19] width 46 height 12
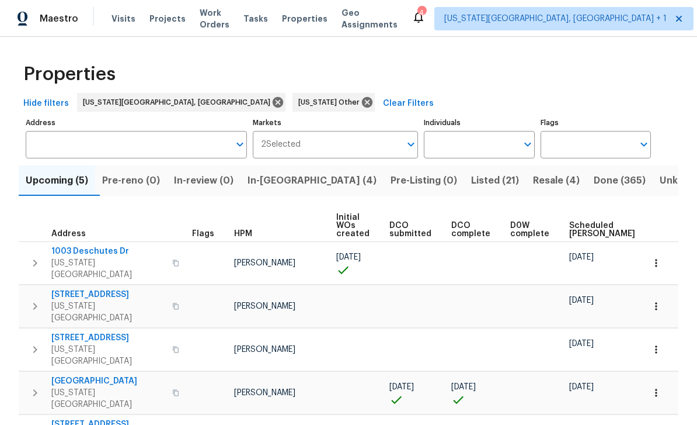
click at [101, 245] on span "1003 Deschutes Dr" at bounding box center [108, 251] width 114 height 12
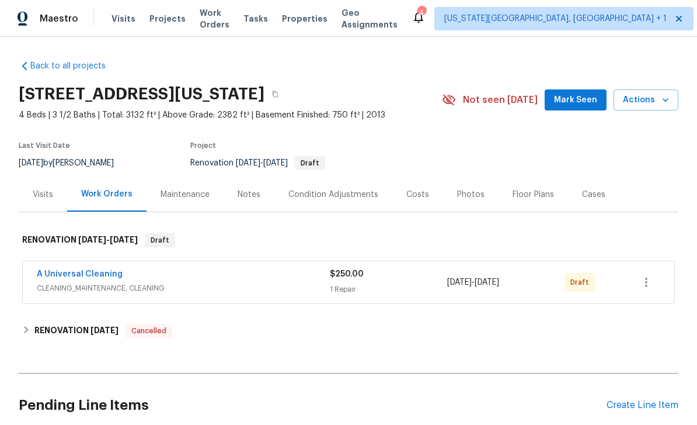
click at [587, 103] on span "Mark Seen" at bounding box center [575, 100] width 43 height 15
click at [255, 200] on div "Notes" at bounding box center [249, 194] width 51 height 34
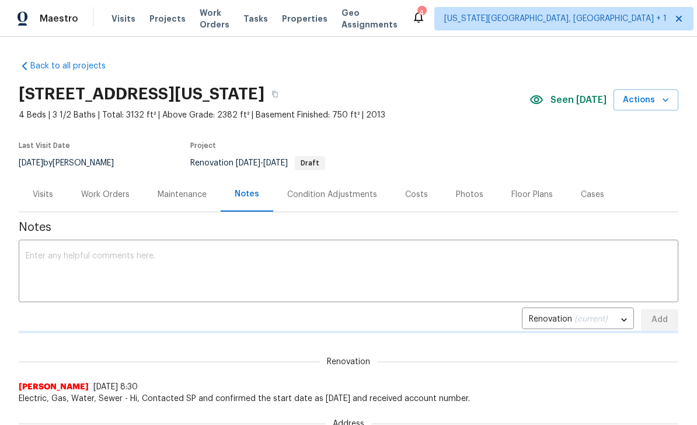
click at [300, 283] on textarea at bounding box center [349, 272] width 646 height 41
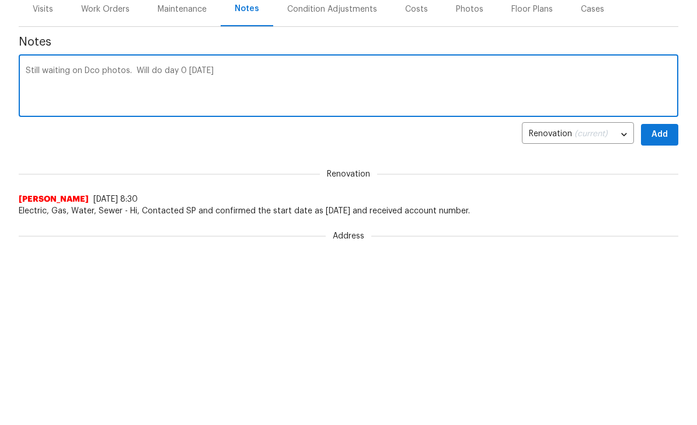
type textarea "Still waiting on Dco photos. Will do day 0 tomorrow"
click at [674, 309] on button "Add" at bounding box center [659, 320] width 37 height 22
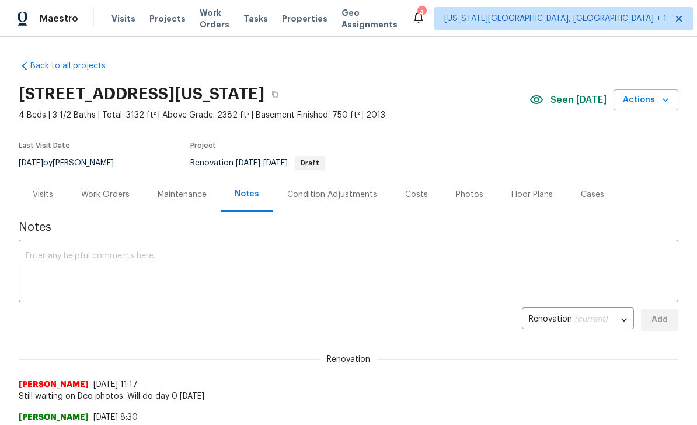
click at [268, 18] on span "Tasks" at bounding box center [256, 19] width 25 height 8
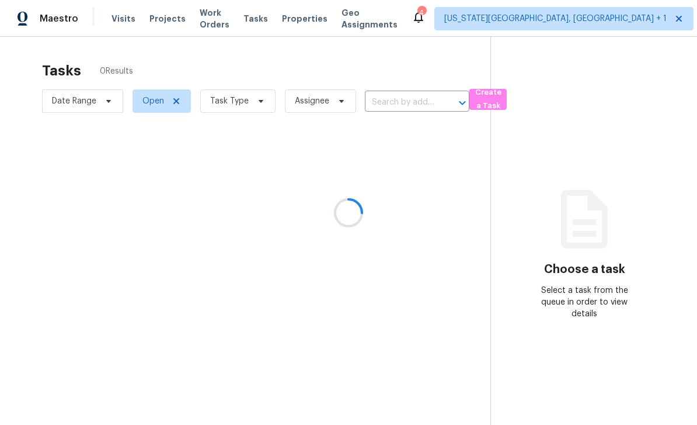
click at [223, 20] on div at bounding box center [348, 212] width 697 height 425
